Goal: Obtain resource: Download file/media

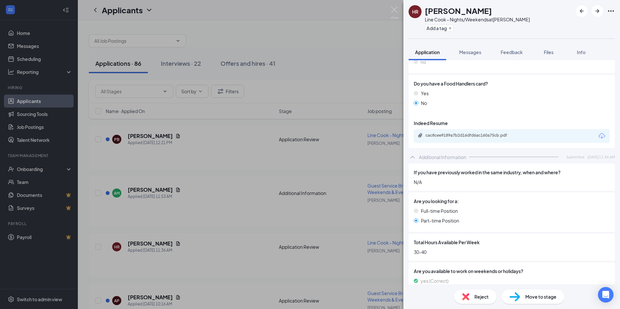
scroll to position [606, 0]
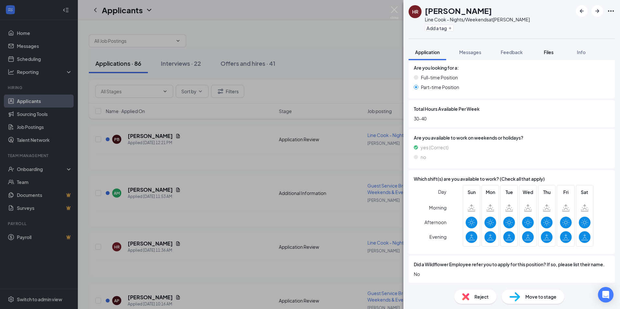
click at [549, 53] on span "Files" at bounding box center [549, 52] width 10 height 6
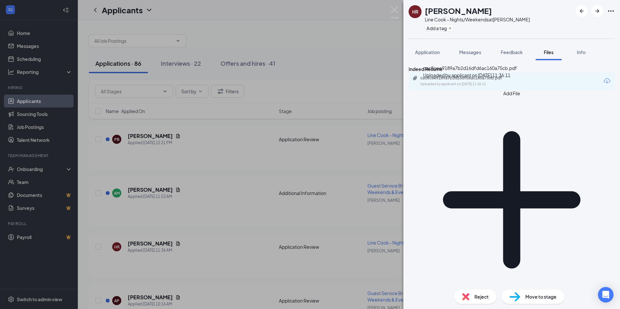
click at [464, 81] on div "cac8cee9189a7b2d16dfd6ac160a75cb.pdf" at bounding box center [465, 78] width 91 height 5
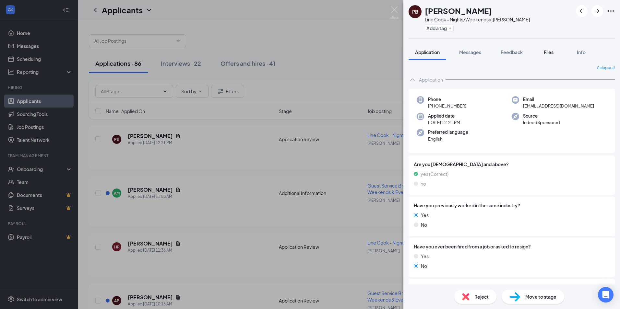
click at [552, 55] on span "Files" at bounding box center [549, 52] width 10 height 6
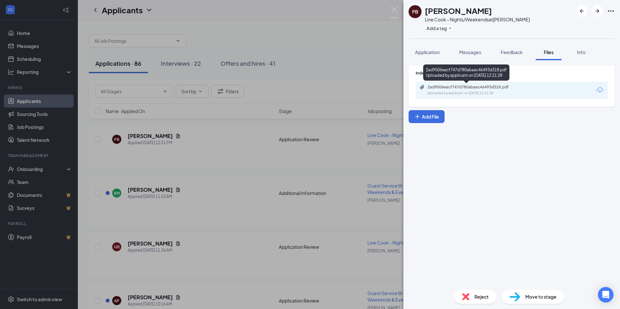
click at [486, 88] on div "2ad9506eacf747d780abaac46493d318.pdf" at bounding box center [472, 87] width 91 height 5
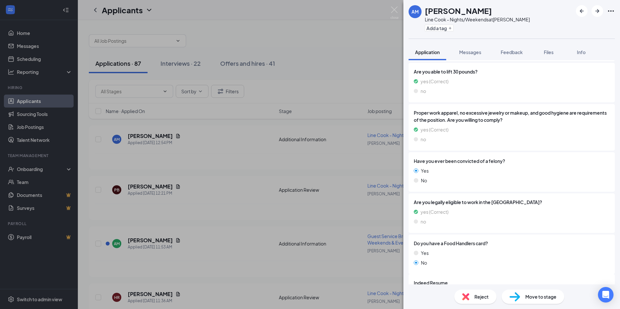
scroll to position [345, 0]
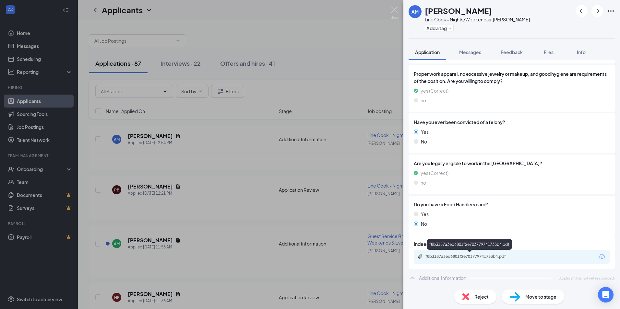
click at [462, 258] on div "f8b3187a3ed6801f2e703779741733b4.pdf" at bounding box center [470, 256] width 91 height 5
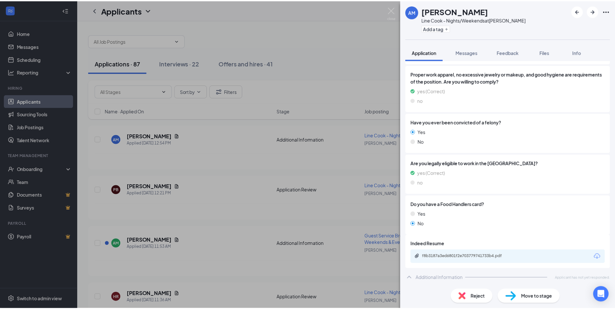
scroll to position [342, 0]
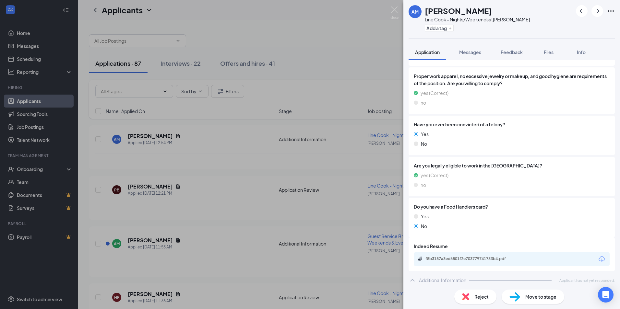
click at [322, 66] on div "AM [PERSON_NAME] Line Cook - Nights/Weekends at [GEOGRAPHIC_DATA] Add a tag App…" at bounding box center [310, 154] width 620 height 309
